Goal: Share content: Share content

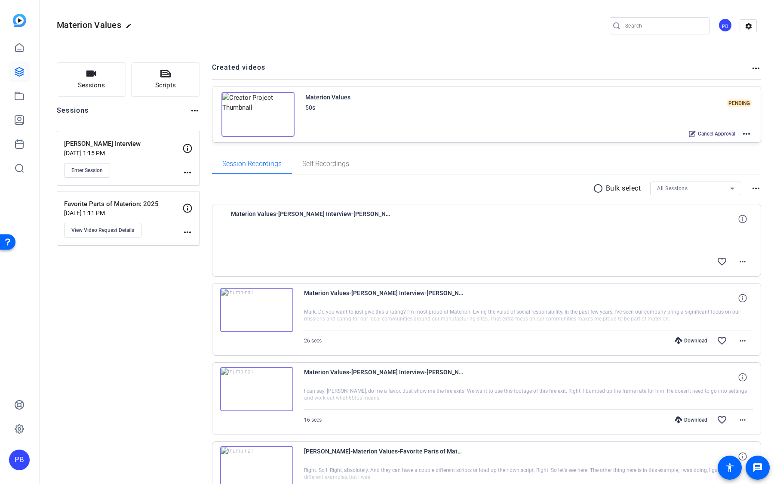
click at [743, 132] on mat-icon "more_horiz" at bounding box center [746, 134] width 10 height 10
click at [739, 138] on span "Edit in Creator" at bounding box center [715, 143] width 60 height 10
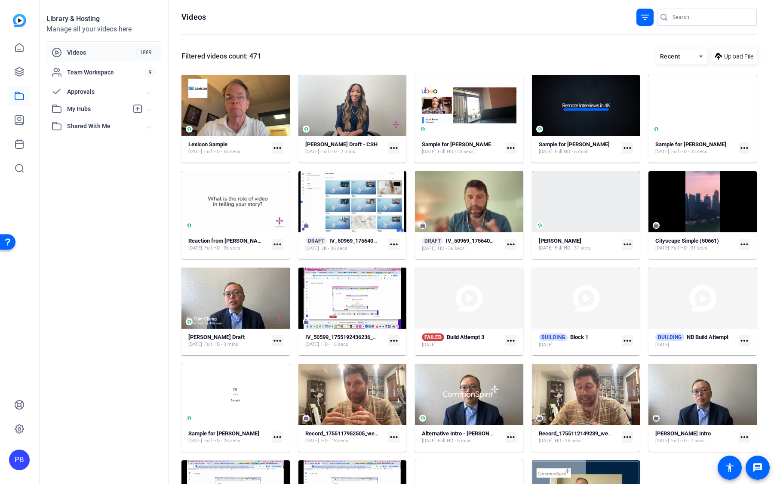
click at [107, 110] on span "My Hubs" at bounding box center [97, 108] width 61 height 9
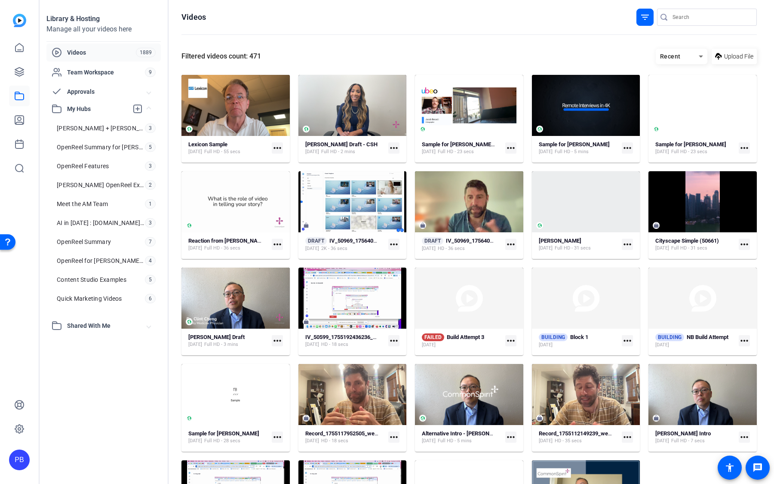
click at [106, 92] on span "Approvals" at bounding box center [107, 91] width 80 height 9
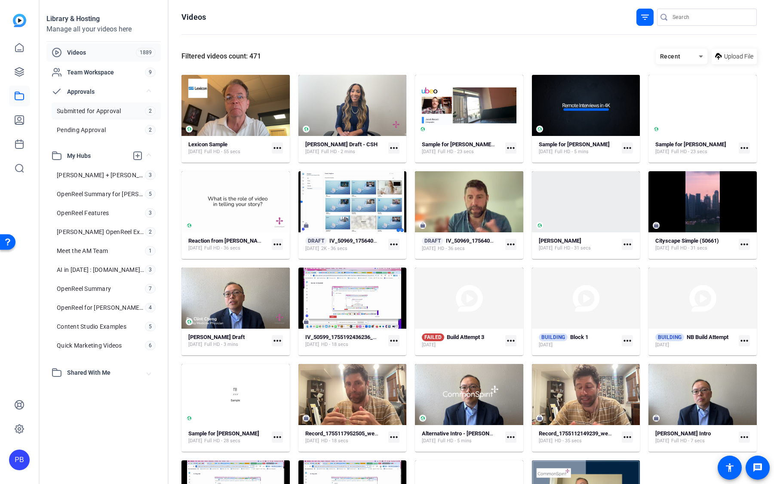
click at [106, 107] on span "Submitted for Approval" at bounding box center [89, 111] width 64 height 9
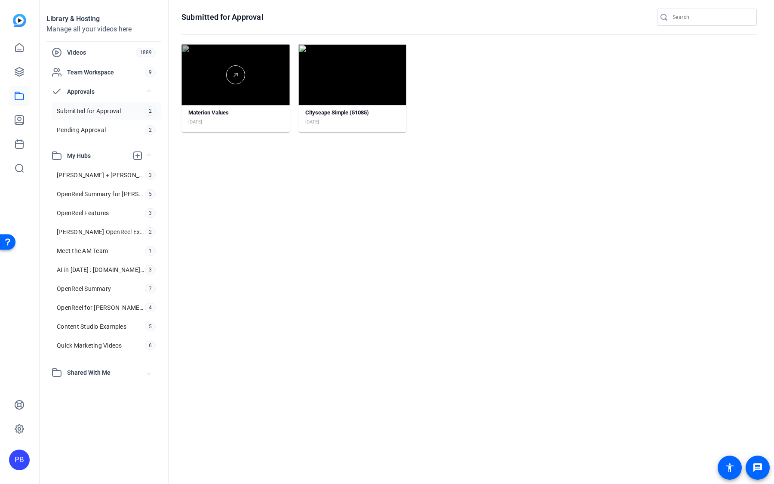
click at [259, 98] on div at bounding box center [235, 74] width 108 height 61
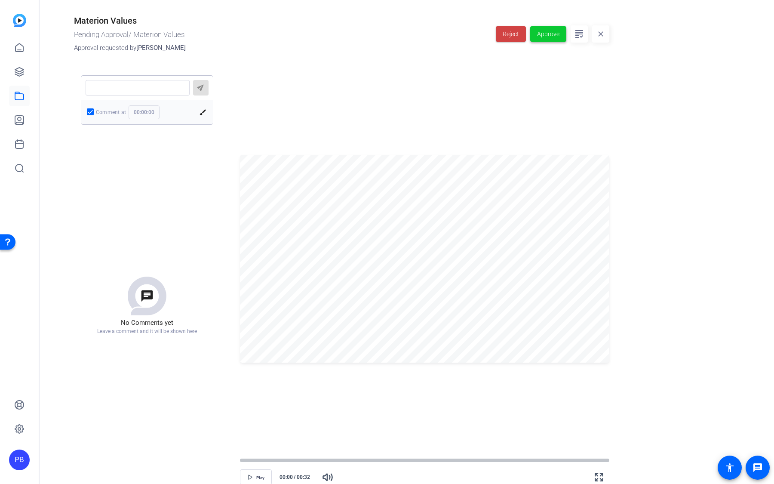
click at [551, 30] on span "Approve" at bounding box center [548, 34] width 22 height 9
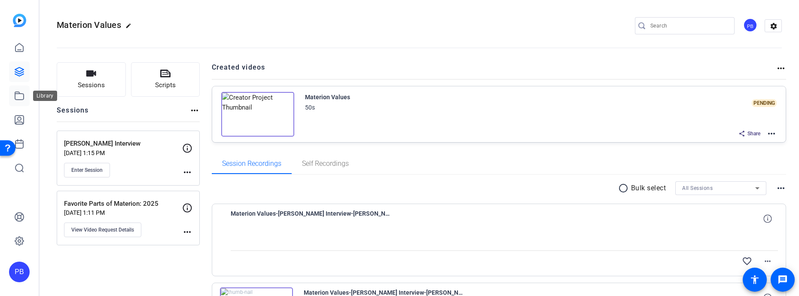
click at [26, 99] on link at bounding box center [19, 96] width 21 height 21
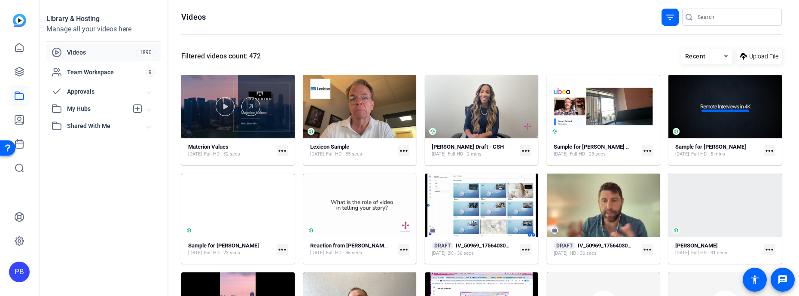
click at [244, 137] on div at bounding box center [237, 107] width 113 height 64
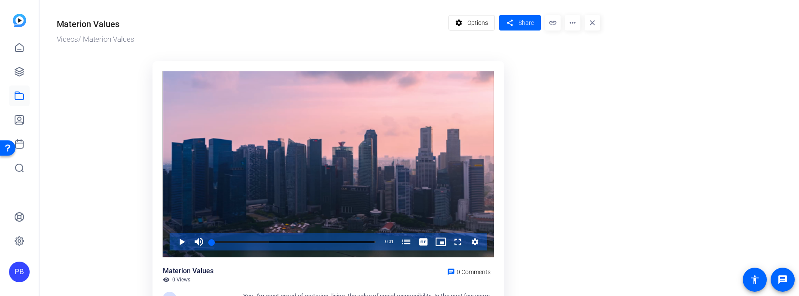
click at [571, 24] on mat-icon "more_horiz" at bounding box center [572, 22] width 15 height 15
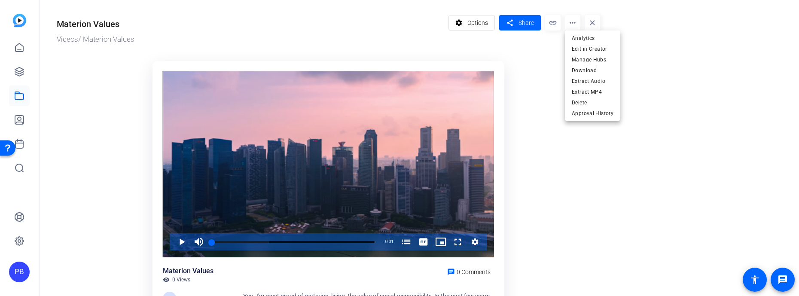
click at [572, 23] on div at bounding box center [399, 148] width 799 height 296
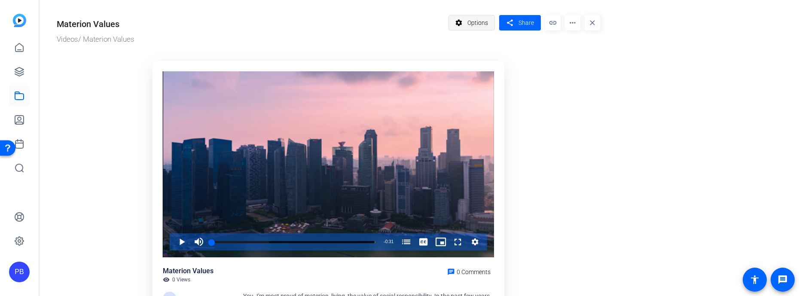
click at [480, 23] on span "Options" at bounding box center [478, 23] width 21 height 16
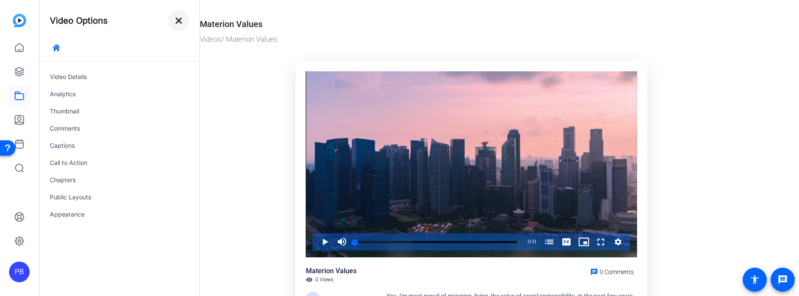
click at [177, 18] on mat-icon "close" at bounding box center [179, 20] width 10 height 10
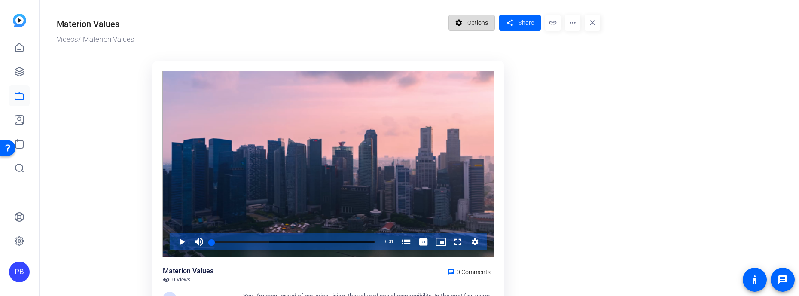
click at [480, 29] on span "Options" at bounding box center [478, 23] width 21 height 16
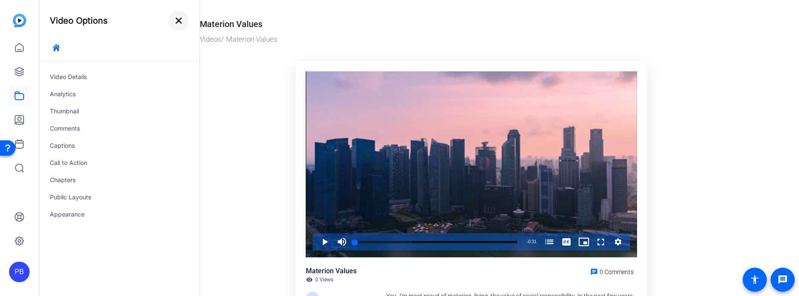
click at [179, 23] on mat-icon "close" at bounding box center [179, 20] width 10 height 10
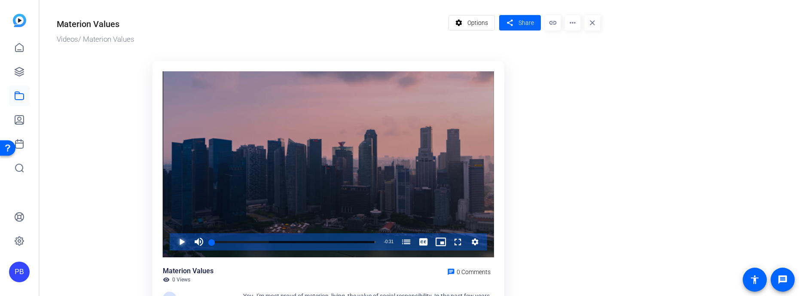
click at [173, 238] on span "Video Player" at bounding box center [173, 241] width 0 height 17
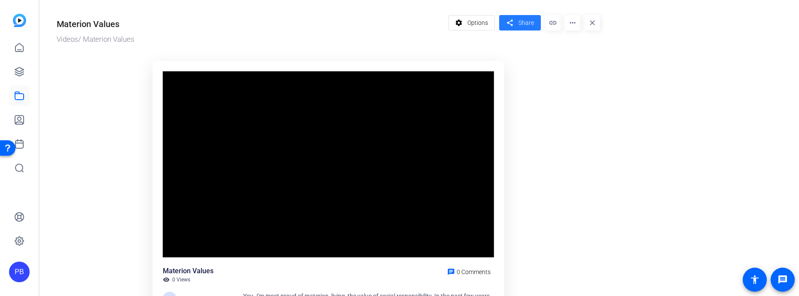
click at [525, 15] on span at bounding box center [520, 22] width 42 height 21
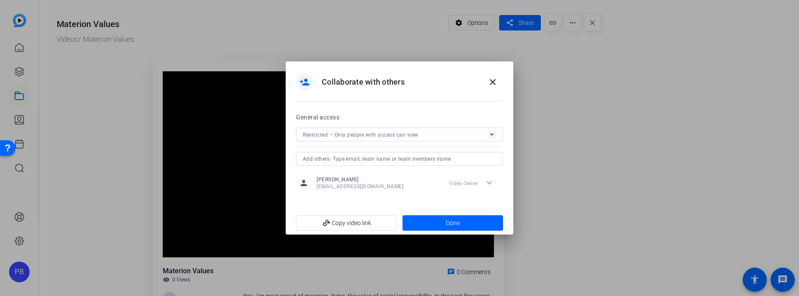
click at [367, 135] on span "Restricted – Only people with access can view" at bounding box center [361, 135] width 116 height 6
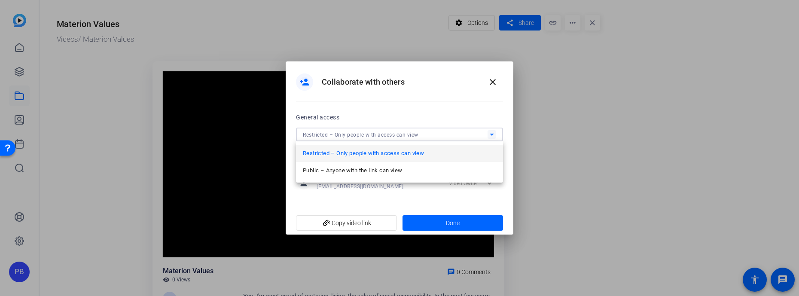
click at [490, 87] on div at bounding box center [399, 148] width 799 height 296
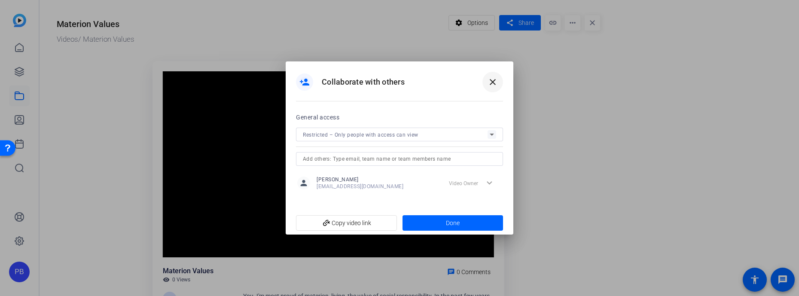
click at [488, 77] on mat-icon "close" at bounding box center [493, 82] width 10 height 10
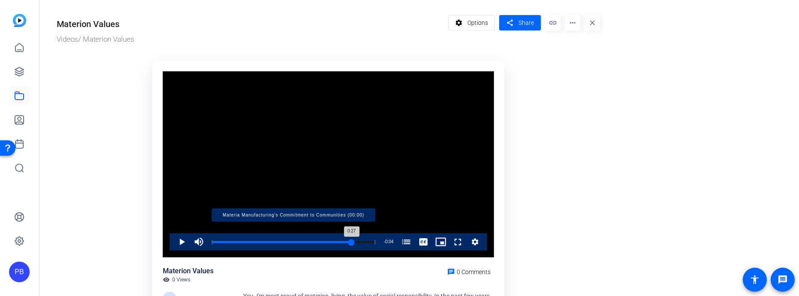
click at [352, 241] on div "Loaded : 100.00% 0:27 0:27 Materia Manufacturing's Commitment to Communities (0…" at bounding box center [294, 242] width 164 height 2
click at [340, 241] on div "Loaded : 100.00% 0:25 0:28 Materia Manufacturing's Commitment to Communities (0…" at bounding box center [294, 242] width 164 height 2
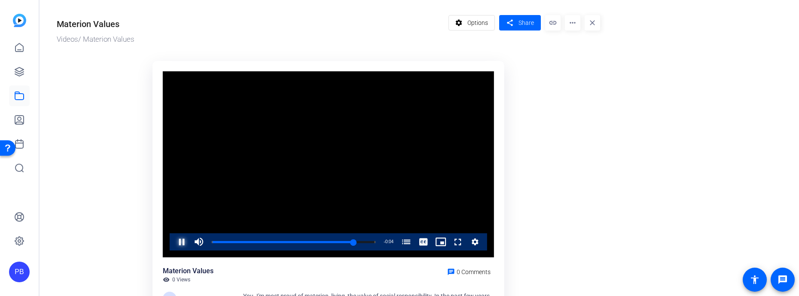
click at [173, 244] on span "Video Player" at bounding box center [173, 241] width 0 height 17
click at [575, 28] on mat-icon "more_horiz" at bounding box center [572, 22] width 15 height 15
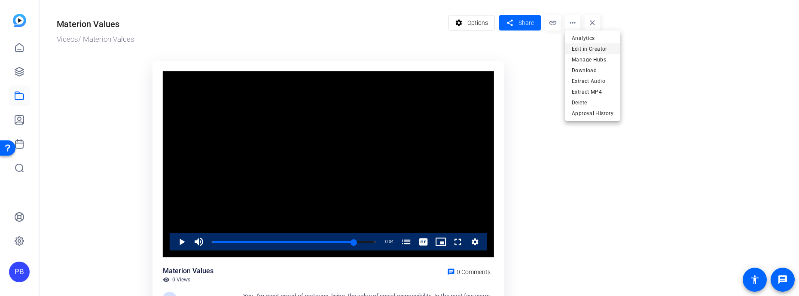
click at [580, 49] on span "Edit in Creator" at bounding box center [593, 48] width 42 height 10
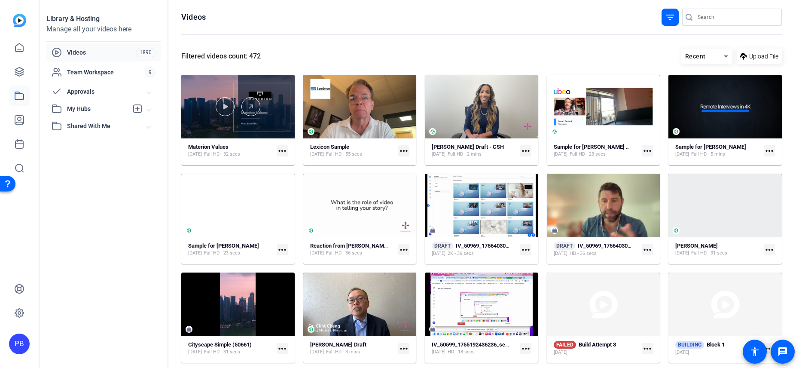
click at [245, 131] on div at bounding box center [237, 107] width 113 height 64
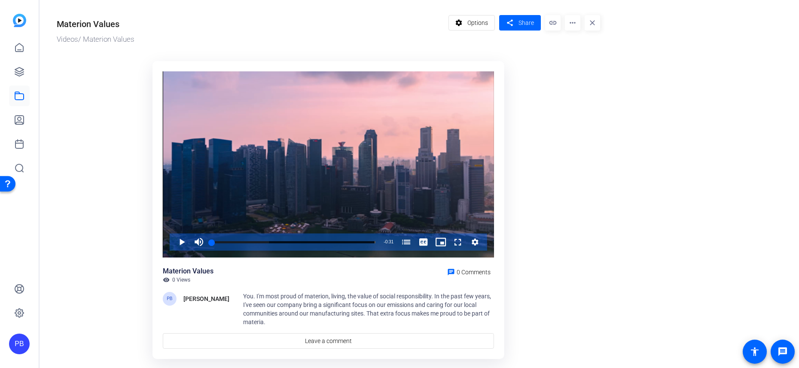
click at [572, 22] on mat-icon "more_horiz" at bounding box center [572, 22] width 15 height 15
click at [572, 22] on div at bounding box center [399, 184] width 799 height 368
click at [17, 93] on icon at bounding box center [19, 96] width 9 height 8
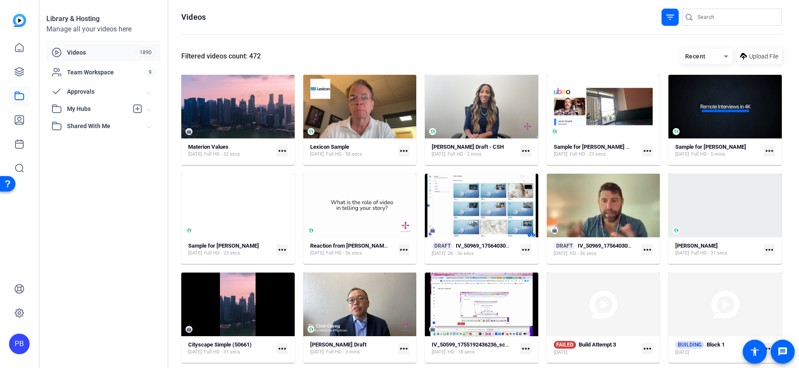
click at [92, 95] on span "Approvals" at bounding box center [107, 91] width 80 height 9
click at [129, 113] on link "Submitted for Approval 2" at bounding box center [106, 110] width 109 height 17
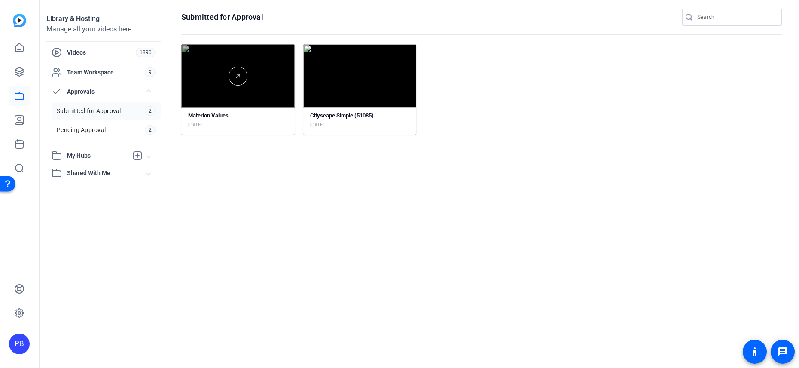
click at [278, 98] on div at bounding box center [237, 76] width 113 height 64
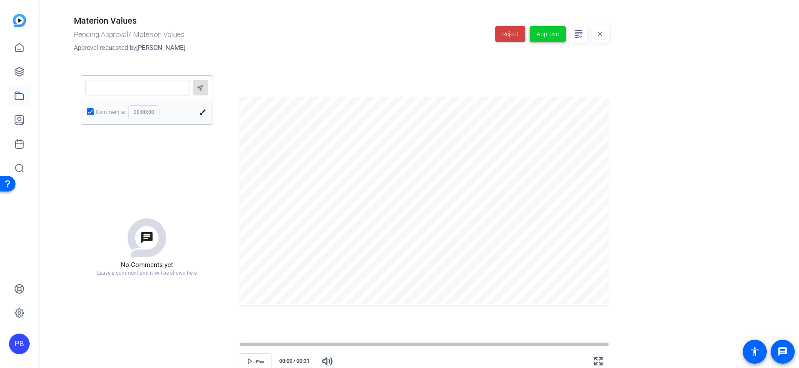
click at [546, 39] on span "button" at bounding box center [548, 34] width 36 height 21
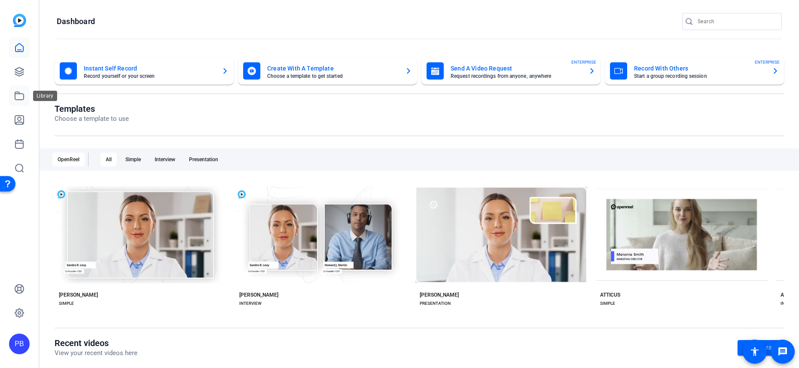
click at [22, 100] on icon at bounding box center [19, 96] width 10 height 10
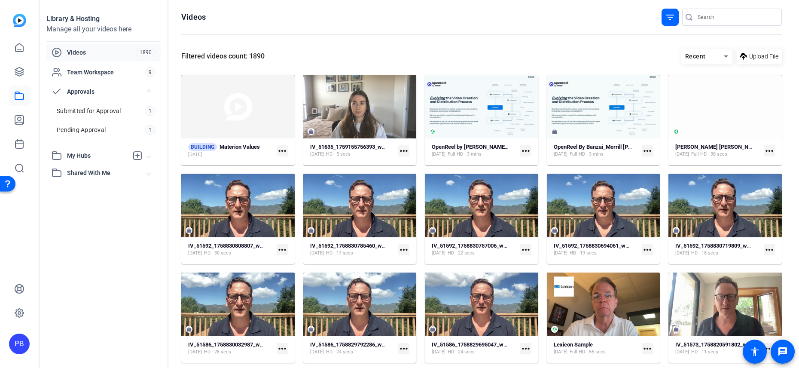
click at [101, 55] on span "Videos" at bounding box center [101, 52] width 69 height 9
click at [487, 144] on strong "OpenReel by [PERSON_NAME]/BOA" at bounding box center [476, 147] width 88 height 6
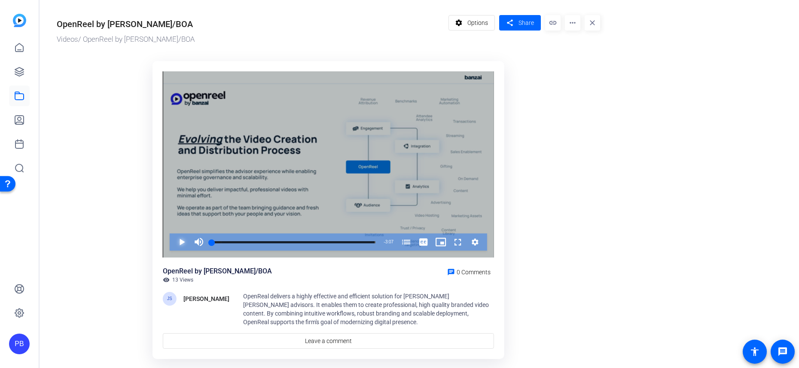
click at [173, 241] on span "Video Player" at bounding box center [173, 241] width 0 height 17
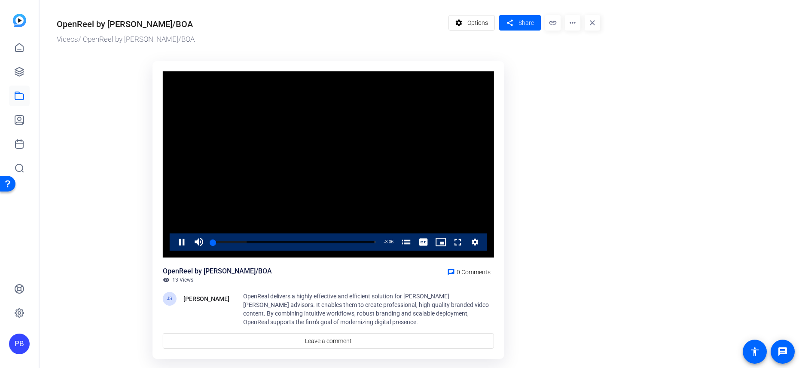
click at [184, 280] on span "13 Views" at bounding box center [182, 279] width 21 height 7
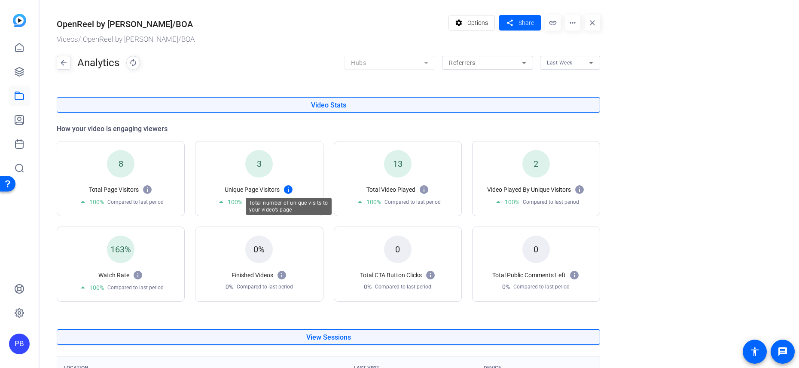
click at [285, 190] on mat-icon at bounding box center [288, 189] width 10 height 10
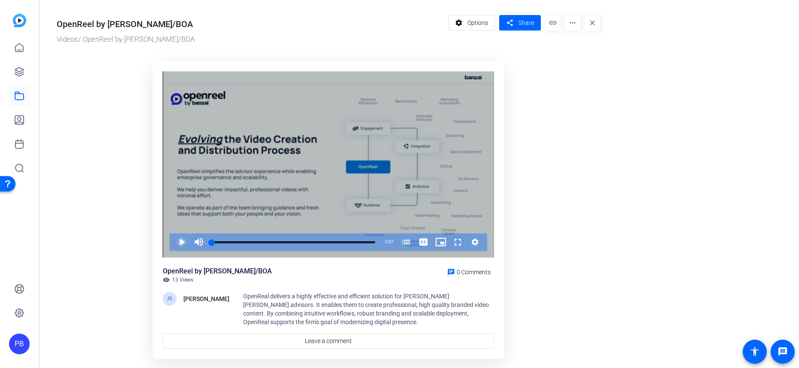
click at [173, 243] on span "Video Player" at bounding box center [173, 241] width 0 height 17
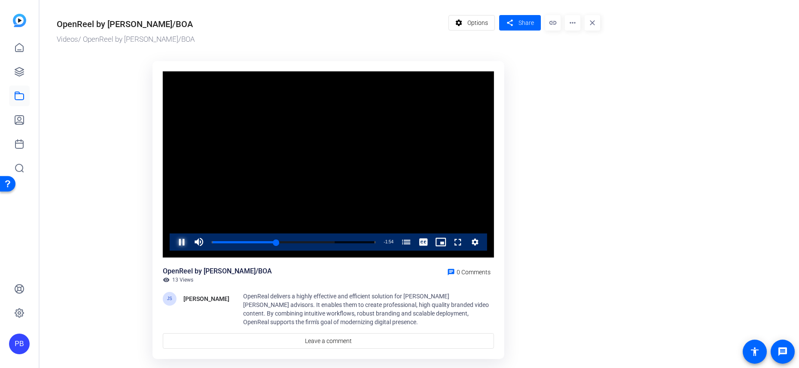
click at [173, 248] on span "Video Player" at bounding box center [173, 241] width 0 height 17
click at [29, 55] on link at bounding box center [19, 47] width 21 height 21
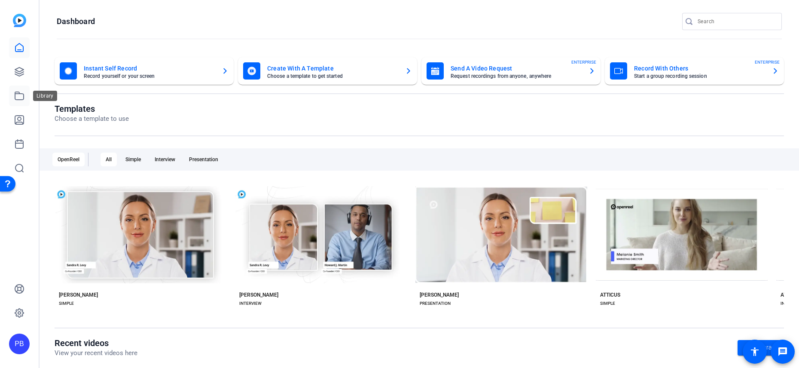
click at [18, 94] on icon at bounding box center [19, 96] width 10 height 10
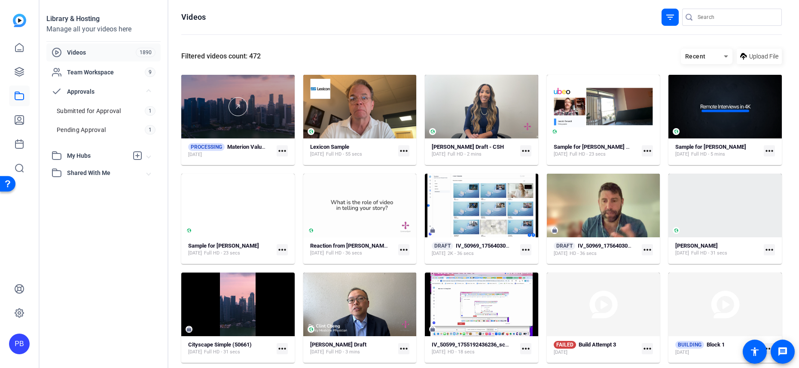
click at [264, 123] on div at bounding box center [237, 107] width 113 height 64
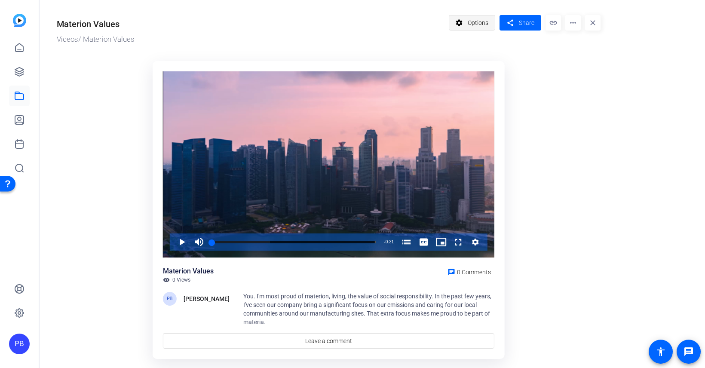
click at [472, 19] on span "Options" at bounding box center [478, 23] width 21 height 16
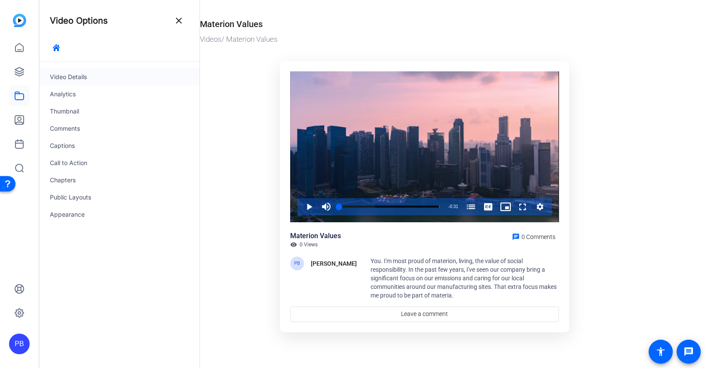
click at [101, 76] on div "Video Details" at bounding box center [120, 76] width 160 height 17
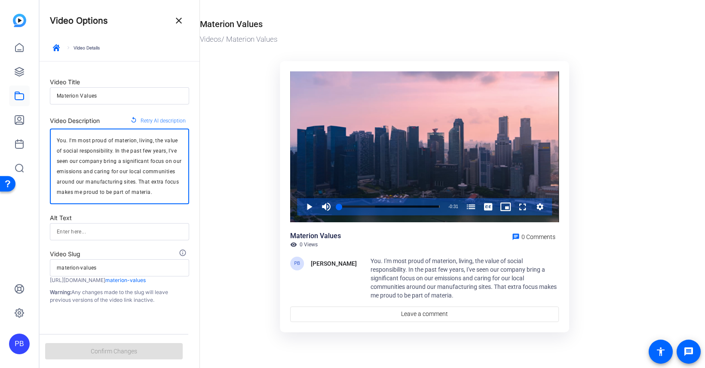
drag, startPoint x: 162, startPoint y: 194, endPoint x: 31, endPoint y: 137, distance: 142.6
click at [31, 137] on mat-sidenav-container "PB Video Options close keyboard_arrow_right Video Details Video Title Materion …" at bounding box center [352, 184] width 705 height 368
type textarea "S"
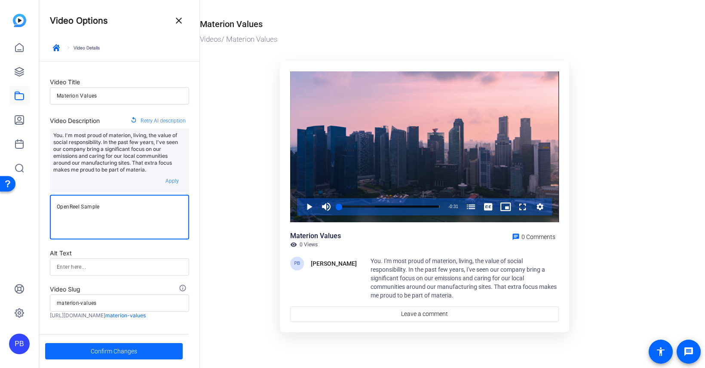
type textarea "OpenReel Sample"
click at [114, 352] on span "Confirm Changes" at bounding box center [114, 351] width 46 height 16
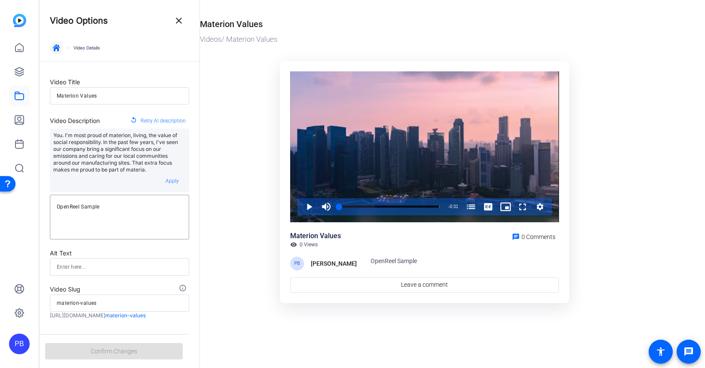
click at [59, 48] on icon "button" at bounding box center [56, 47] width 7 height 7
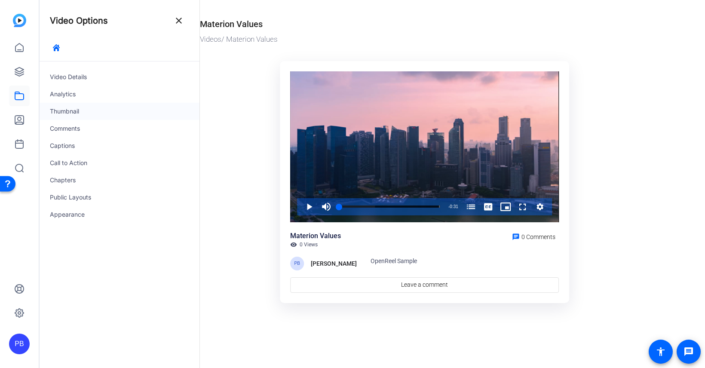
click at [96, 114] on div "Thumbnail" at bounding box center [120, 111] width 160 height 17
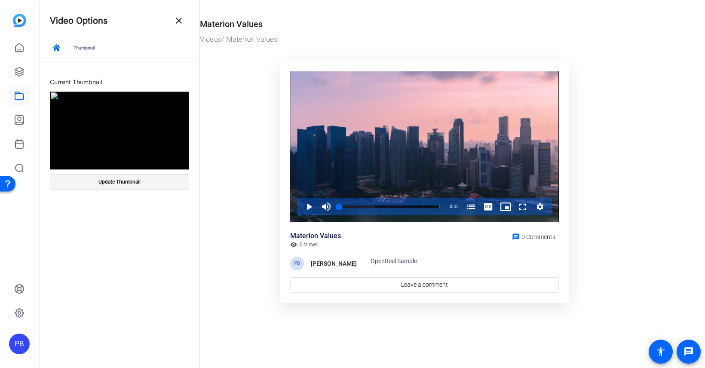
click at [132, 178] on span at bounding box center [119, 181] width 138 height 21
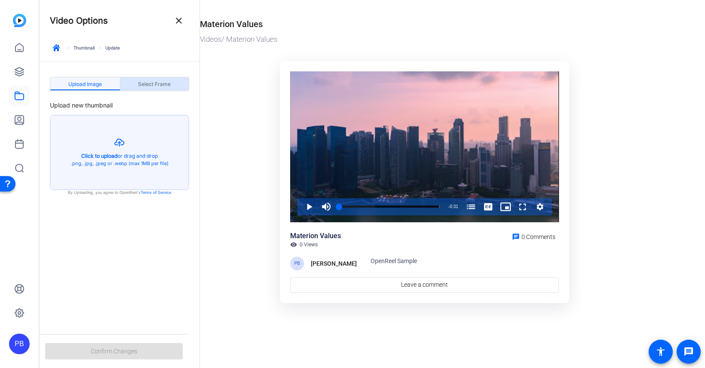
click at [160, 86] on span "Select Frame" at bounding box center [154, 84] width 33 height 5
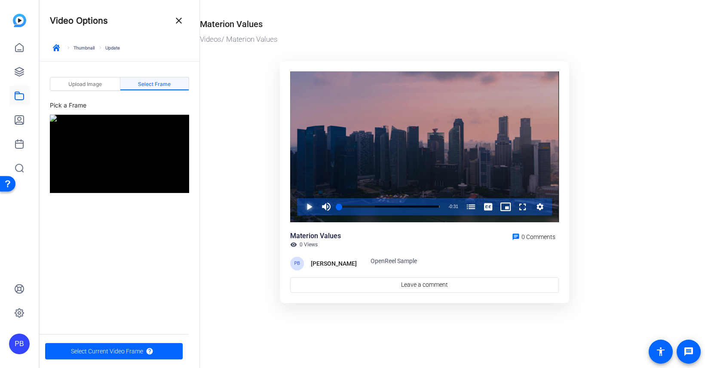
click at [300, 205] on span "Video Player" at bounding box center [300, 206] width 0 height 17
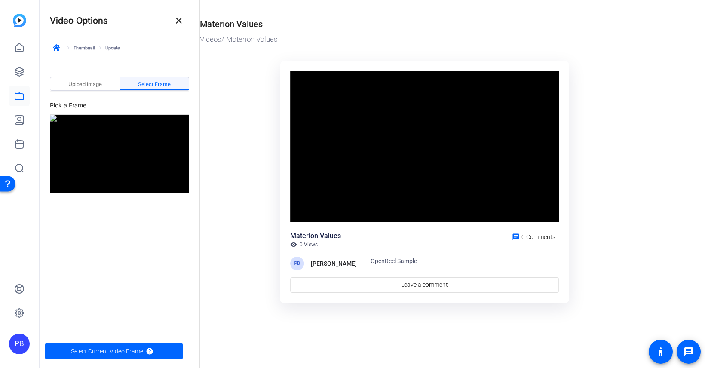
click at [306, 205] on div "Video Player is loading. Play Video Pause Mute Current Time 0:02 / Duration 0:3…" at bounding box center [424, 146] width 269 height 151
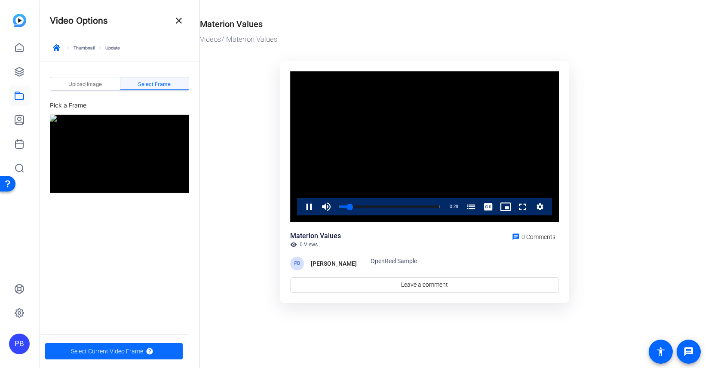
click at [131, 349] on span "Select Current Video Frame" at bounding box center [107, 351] width 72 height 16
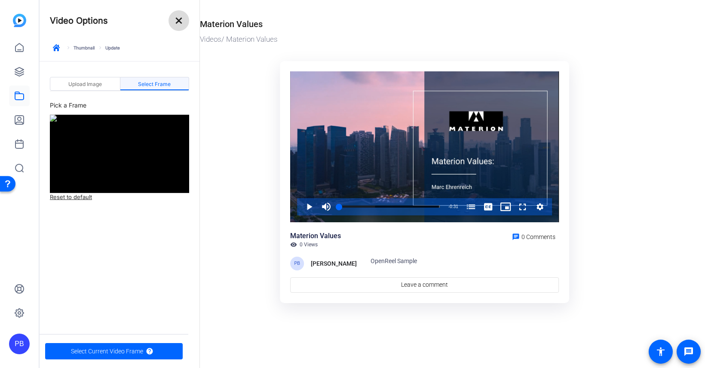
click at [184, 23] on mat-icon "close" at bounding box center [179, 20] width 10 height 10
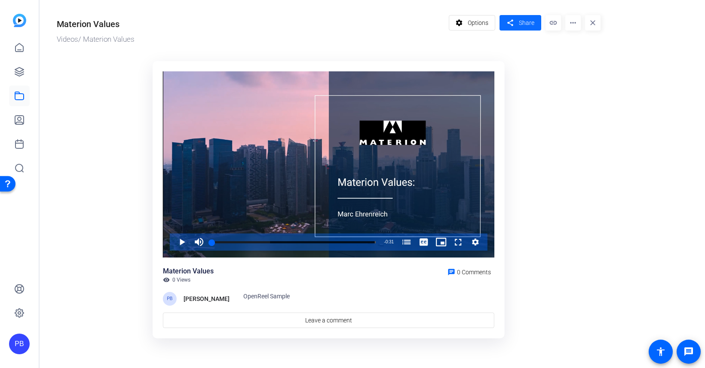
click at [522, 25] on span "Share" at bounding box center [526, 22] width 15 height 9
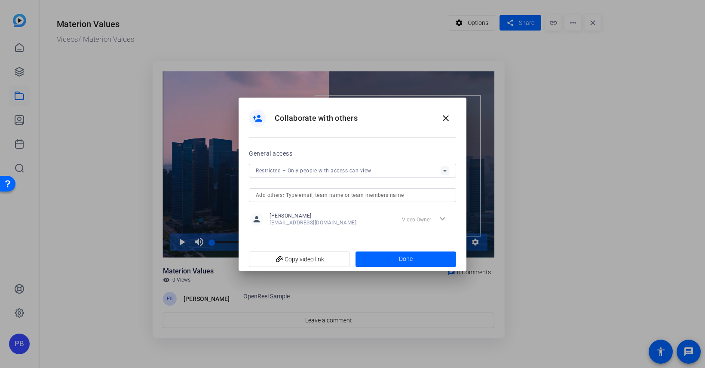
click at [359, 162] on div "General access Restricted – Only people with access can view" at bounding box center [352, 175] width 207 height 54
click at [354, 171] on span "Restricted – Only people with access can view" at bounding box center [314, 171] width 116 height 6
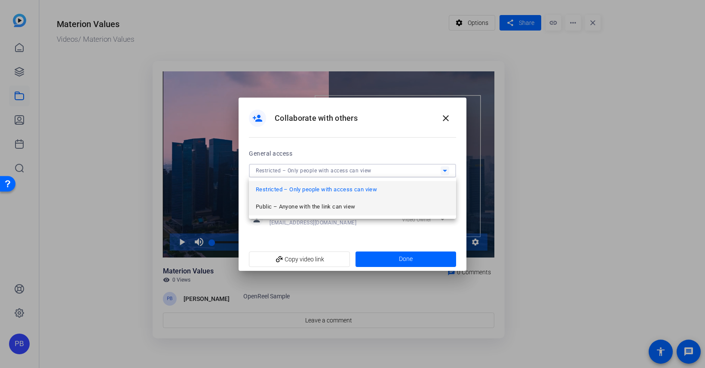
click at [342, 204] on span "Public – Anyone with the link can view" at bounding box center [305, 207] width 99 height 10
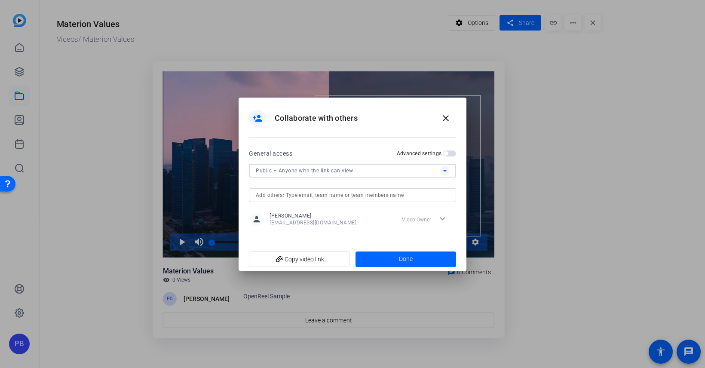
click at [453, 151] on span "button" at bounding box center [449, 153] width 13 height 6
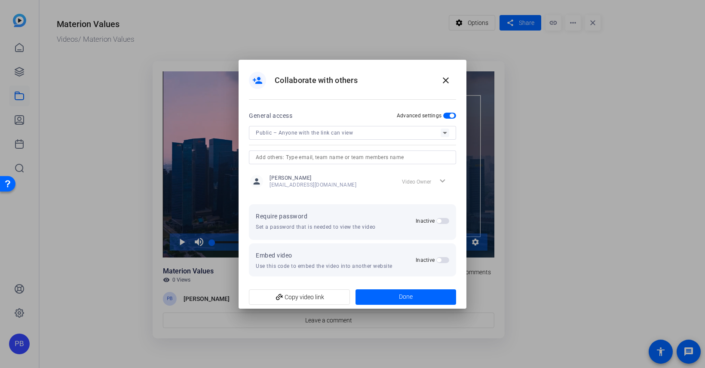
click at [440, 218] on span "button" at bounding box center [442, 221] width 13 height 6
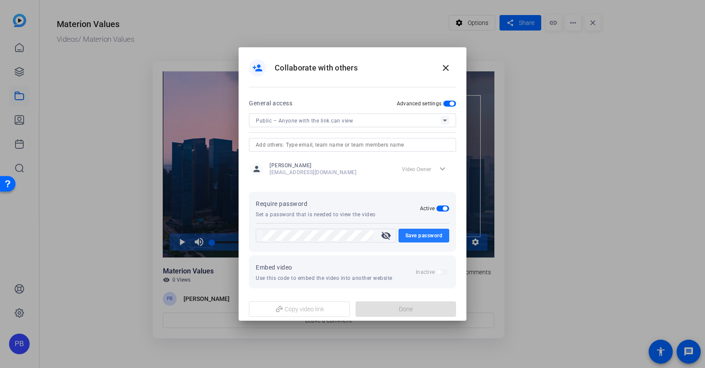
click at [420, 233] on span "Save password" at bounding box center [423, 235] width 37 height 10
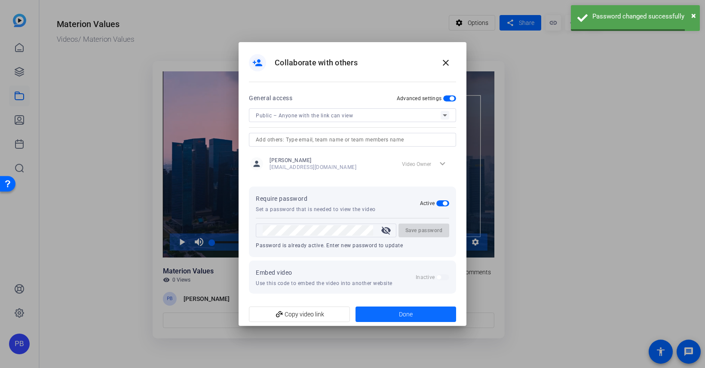
click at [406, 317] on span "Done" at bounding box center [406, 314] width 14 height 9
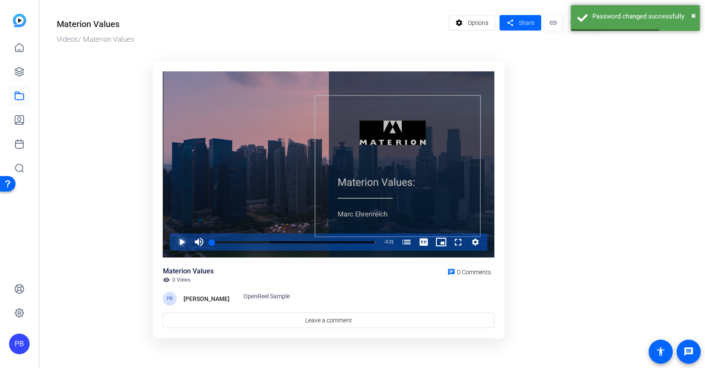
click at [173, 241] on span "Video Player" at bounding box center [173, 241] width 0 height 17
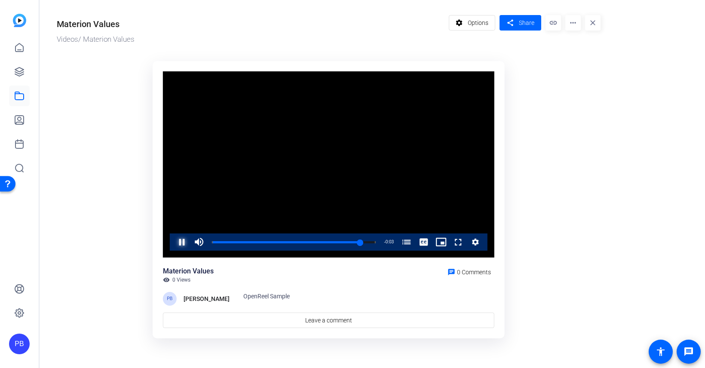
click at [173, 243] on span "Video Player" at bounding box center [173, 241] width 0 height 17
click at [526, 25] on span "Share" at bounding box center [526, 22] width 15 height 9
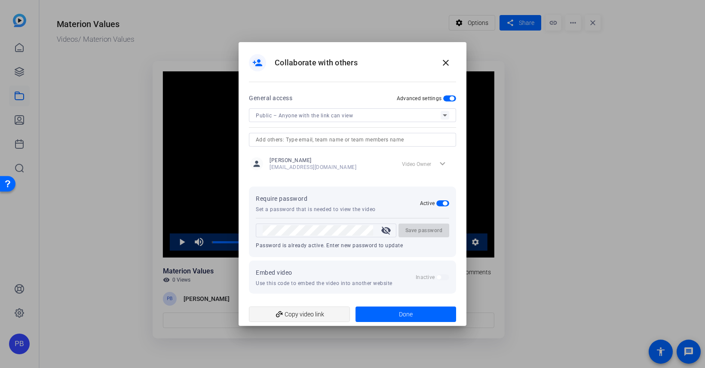
click at [315, 314] on span "add_link Copy video link" at bounding box center [299, 314] width 87 height 16
click at [447, 67] on mat-icon "close" at bounding box center [446, 63] width 10 height 10
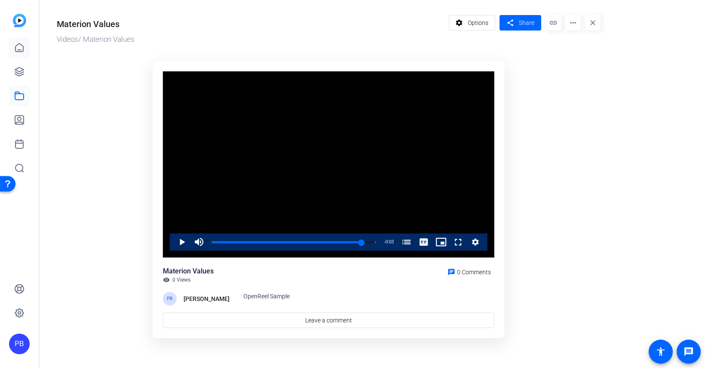
click at [21, 46] on icon at bounding box center [19, 47] width 8 height 8
